Goal: Task Accomplishment & Management: Manage account settings

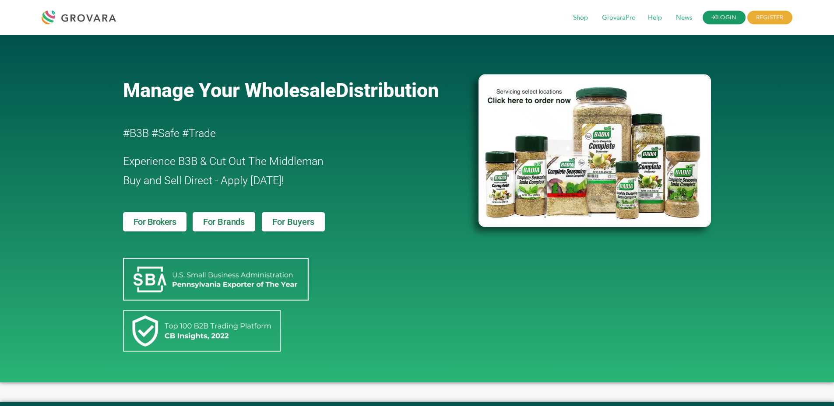
click at [740, 15] on link "LOGIN" at bounding box center [724, 18] width 43 height 14
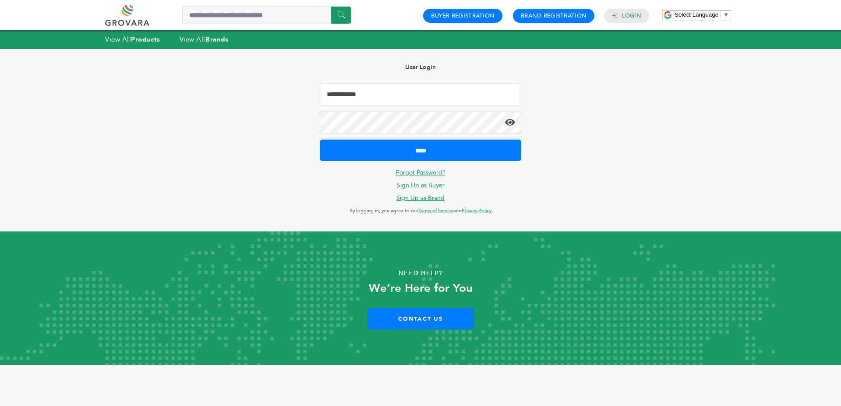
click at [399, 89] on input "Email Address" at bounding box center [420, 95] width 201 height 22
type input "**********"
click at [320, 140] on input "*****" at bounding box center [420, 150] width 201 height 21
